Goal: Find specific page/section: Find specific page/section

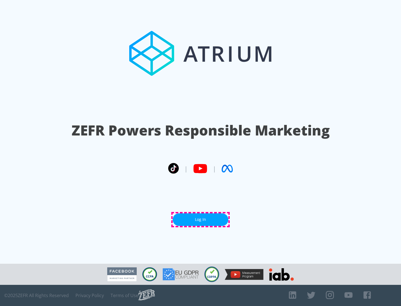
click at [201, 220] on link "Log In" at bounding box center [201, 220] width 56 height 13
